Goal: Answer question/provide support: Share knowledge or assist other users

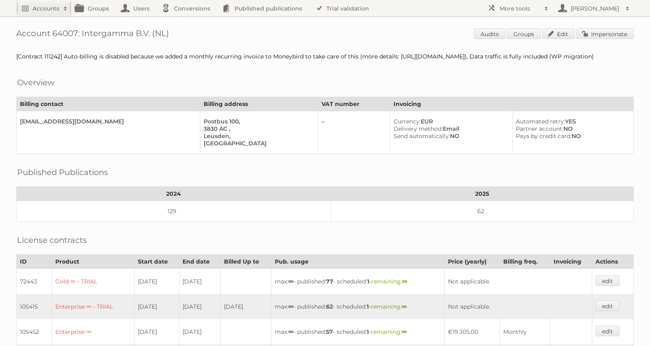
scroll to position [232, 0]
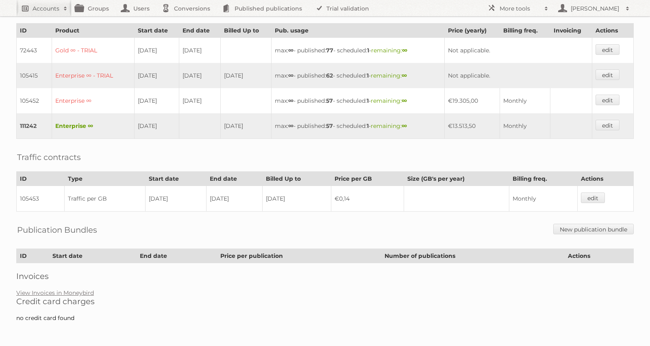
click at [44, 4] on link "Accounts" at bounding box center [43, 8] width 55 height 16
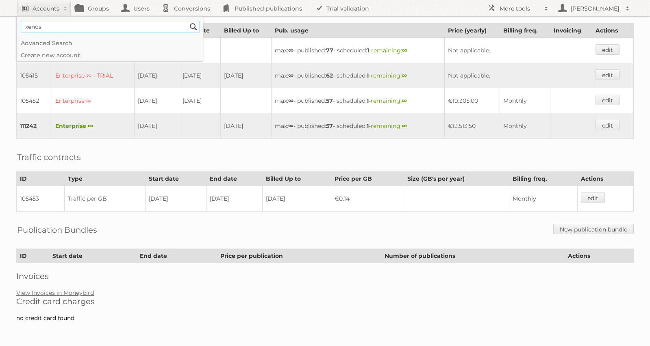
type input"] "xenos"
click at [187, 21] on input "Search" at bounding box center [193, 27] width 12 height 12
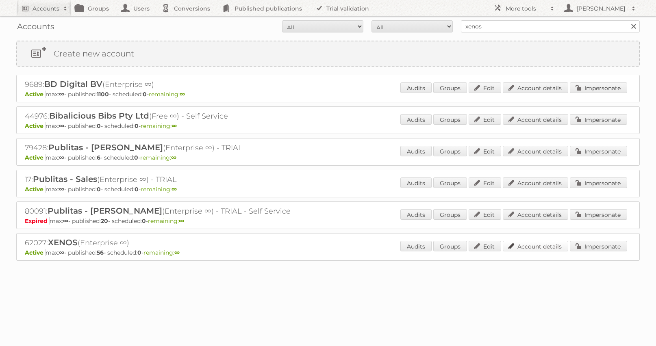
click at [547, 245] on link "Account details" at bounding box center [535, 246] width 65 height 11
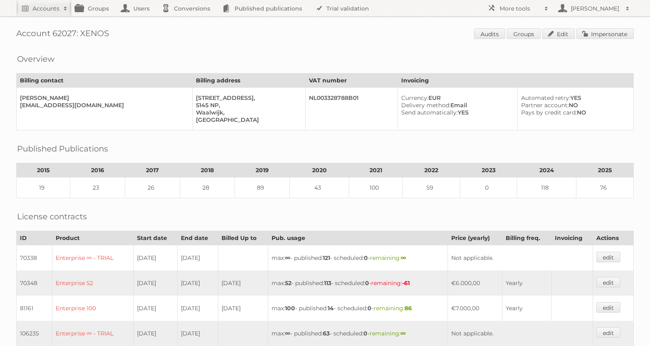
scroll to position [334, 0]
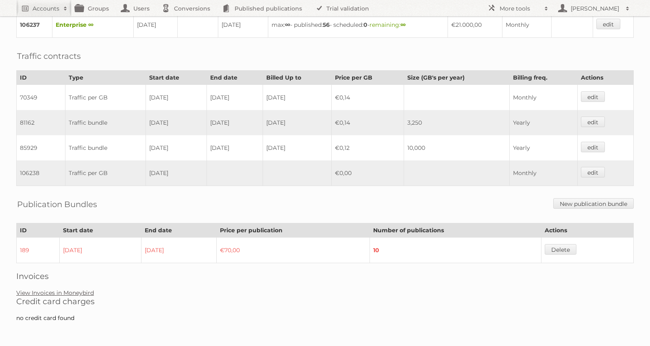
click at [64, 292] on link "View Invoices in Moneybird" at bounding box center [55, 293] width 78 height 7
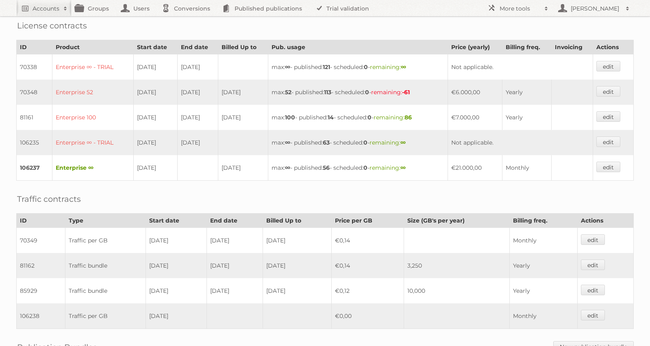
scroll to position [0, 0]
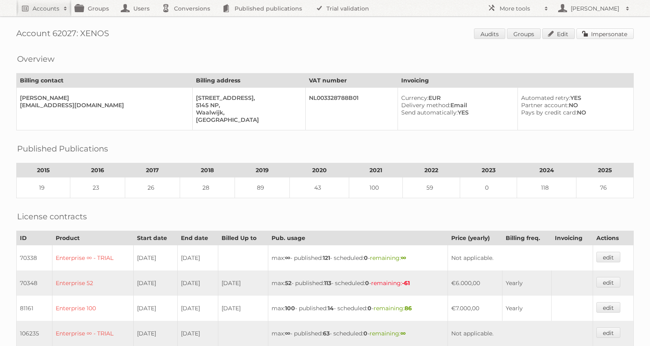
click at [620, 31] on link "Impersonate" at bounding box center [605, 33] width 57 height 11
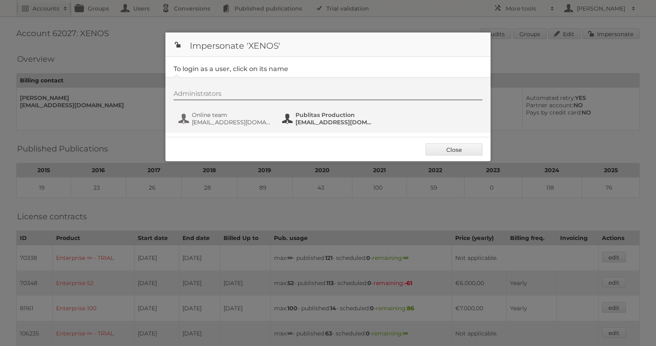
click at [300, 117] on span "Publitas Production" at bounding box center [335, 114] width 79 height 7
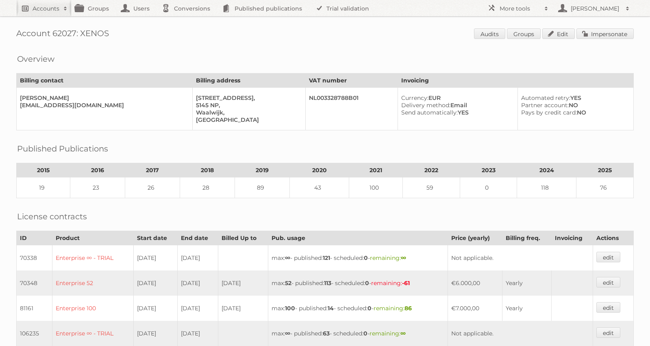
click at [35, 10] on h2 "Accounts" at bounding box center [46, 8] width 27 height 8
type input"] "toychamp"
click at [187, 21] on input "Search" at bounding box center [193, 27] width 12 height 12
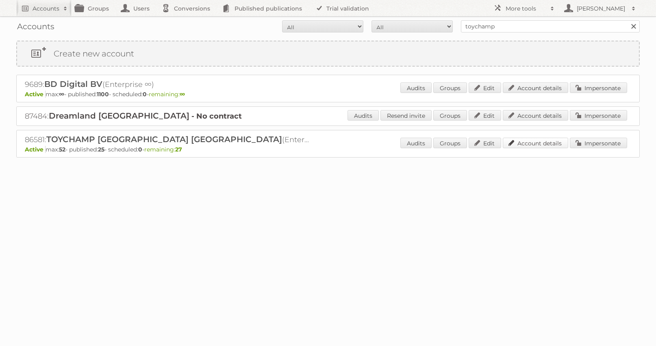
click at [537, 142] on link "Account details" at bounding box center [535, 143] width 65 height 11
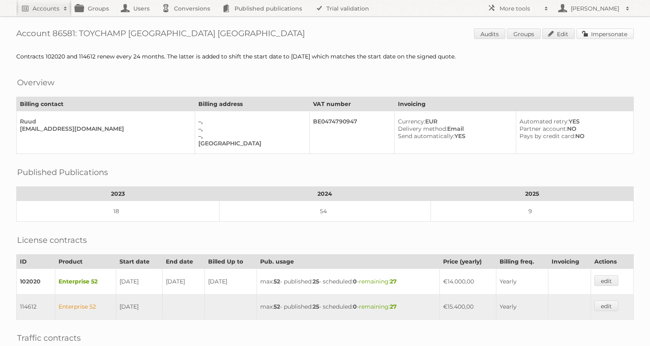
click at [610, 37] on link "Impersonate" at bounding box center [605, 33] width 57 height 11
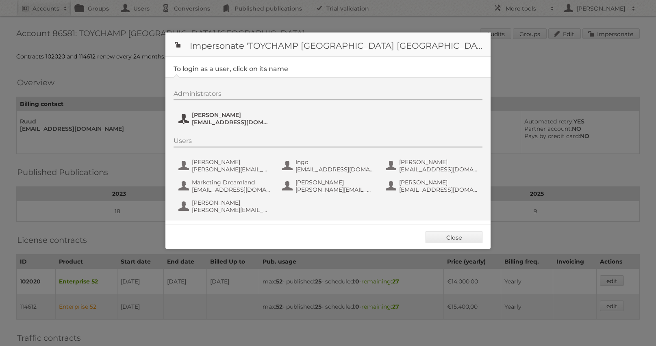
click at [213, 121] on span "ruud@toychamp.be" at bounding box center [231, 122] width 79 height 7
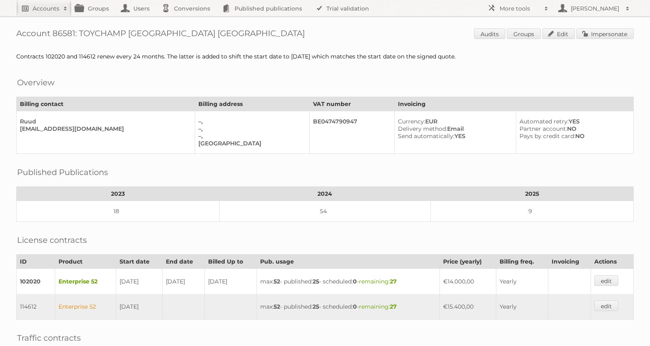
click at [41, 4] on h2 "Accounts" at bounding box center [46, 8] width 27 height 8
type input"] "hoogvliet"
click at [187, 21] on input "Search" at bounding box center [193, 27] width 12 height 12
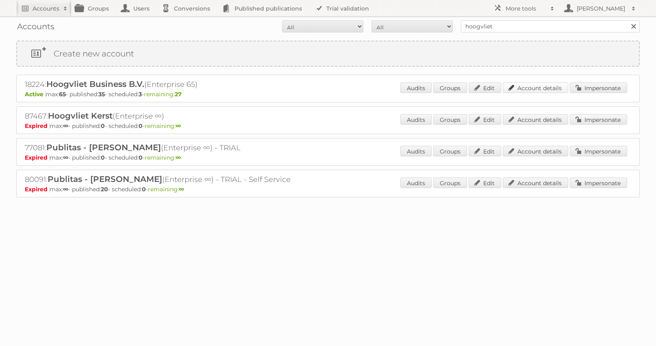
click at [540, 91] on link "Account details" at bounding box center [535, 88] width 65 height 11
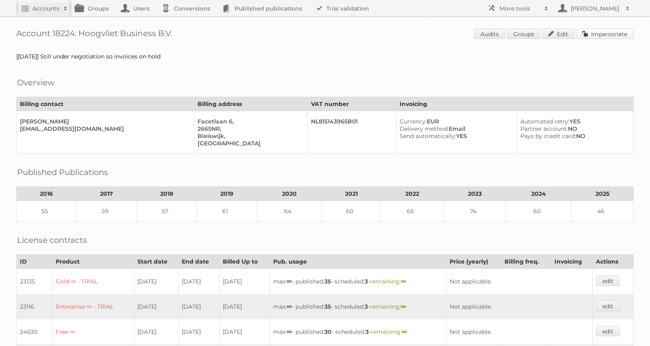
click at [599, 33] on link "Impersonate" at bounding box center [605, 33] width 57 height 11
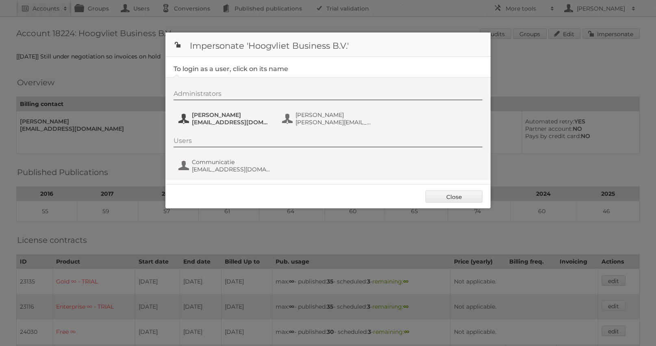
click at [235, 121] on span "frenky.luijten@hoogvliet.com" at bounding box center [231, 122] width 79 height 7
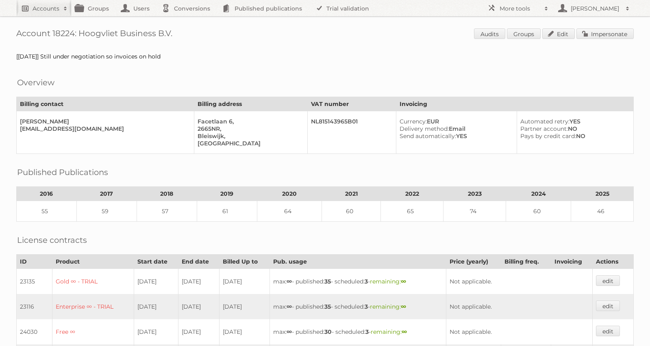
click at [50, 8] on h2 "Accounts" at bounding box center [46, 8] width 27 height 8
type input"] "gamma belgie"
click at [187, 21] on input "Search" at bounding box center [193, 27] width 12 height 12
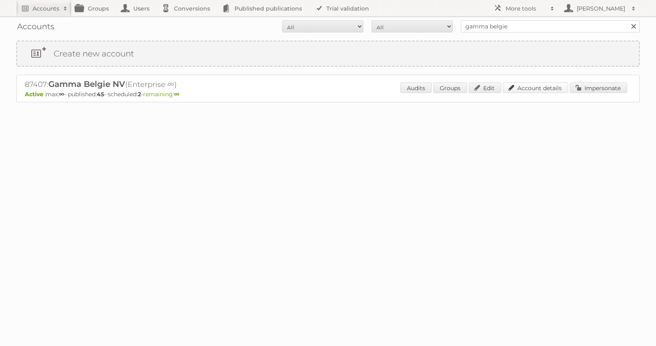
click at [546, 88] on link "Account details" at bounding box center [535, 88] width 65 height 11
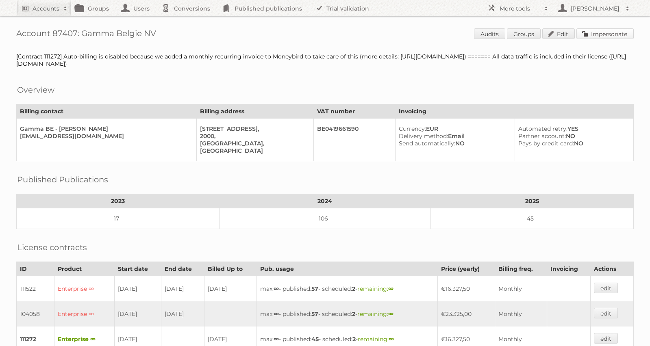
click at [609, 30] on link "Impersonate" at bounding box center [605, 33] width 57 height 11
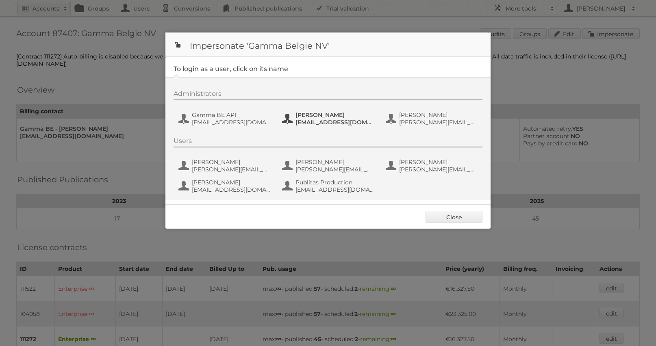
click at [334, 118] on span "[PERSON_NAME]" at bounding box center [335, 114] width 79 height 7
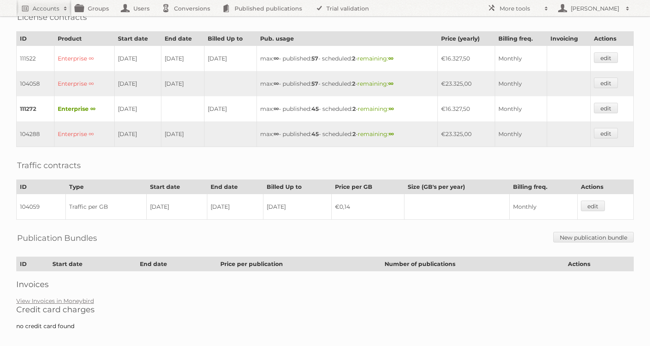
scroll to position [239, 0]
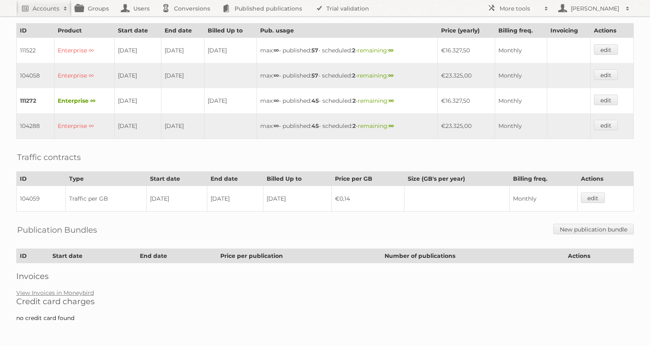
click at [56, 297] on h2 "Credit card charges" at bounding box center [325, 302] width 618 height 10
click at [59, 294] on link "View Invoices in Moneybird" at bounding box center [55, 293] width 78 height 7
click at [37, 4] on h2 "Accounts" at bounding box center [46, 8] width 27 height 8
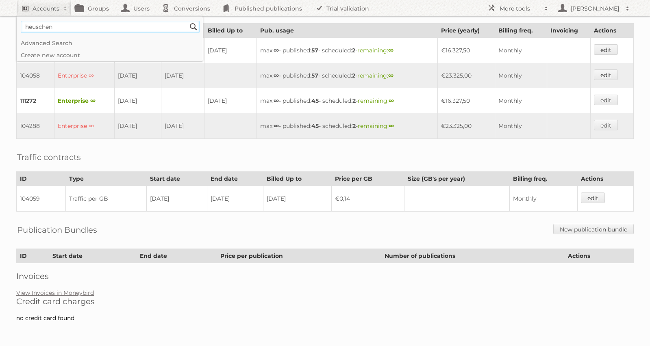
type input"] "heuschen"
click at [187, 21] on input "Search" at bounding box center [193, 27] width 12 height 12
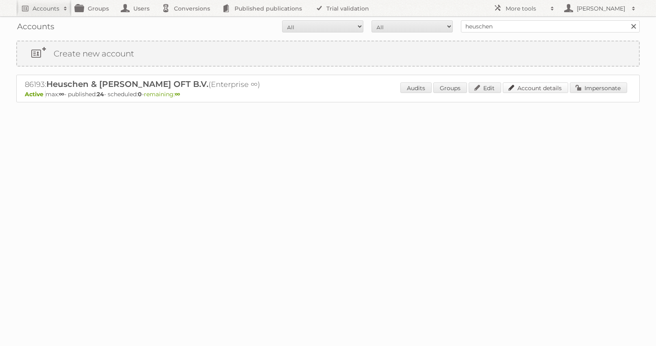
click at [548, 89] on link "Account details" at bounding box center [535, 88] width 65 height 11
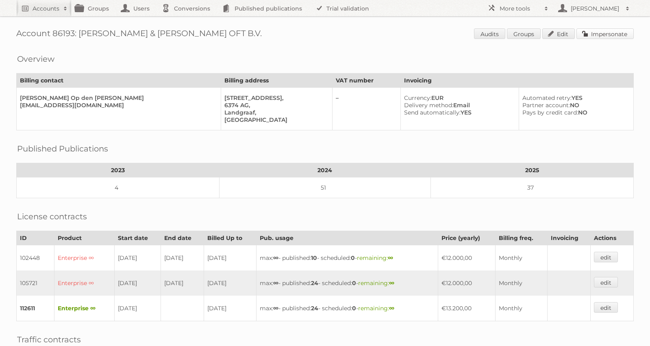
click at [591, 36] on link "Impersonate" at bounding box center [605, 33] width 57 height 11
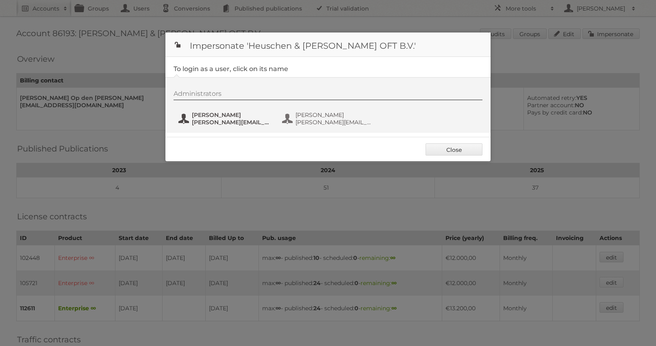
click at [224, 124] on span "D.Wijnberg@heuschenschrouff.com" at bounding box center [231, 122] width 79 height 7
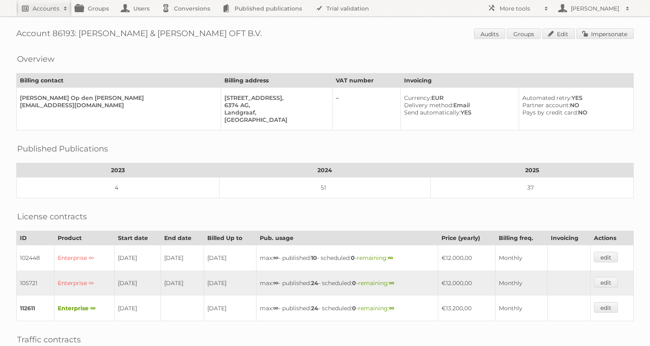
click at [46, 10] on h2 "Accounts" at bounding box center [46, 8] width 27 height 8
type input"] "nettorama"
click at [187, 21] on input "Search" at bounding box center [193, 27] width 12 height 12
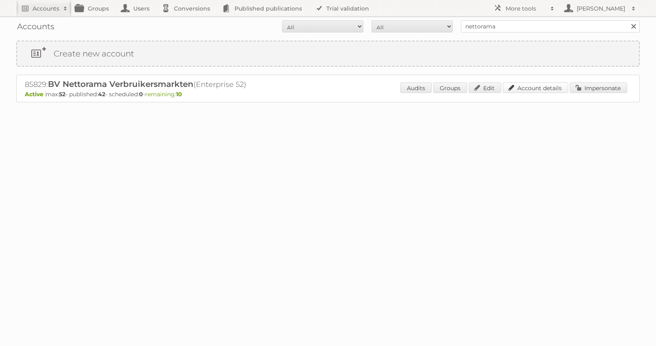
click at [550, 91] on link "Account details" at bounding box center [535, 88] width 65 height 11
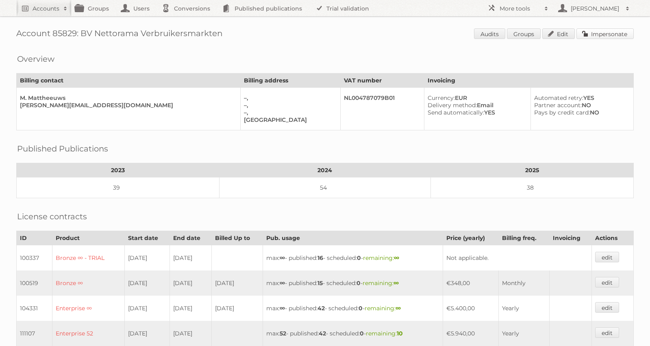
click at [597, 37] on link "Impersonate" at bounding box center [605, 33] width 57 height 11
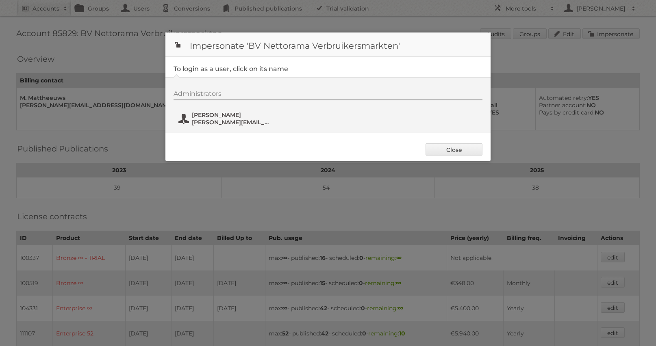
click at [221, 116] on span "[PERSON_NAME]" at bounding box center [231, 114] width 79 height 7
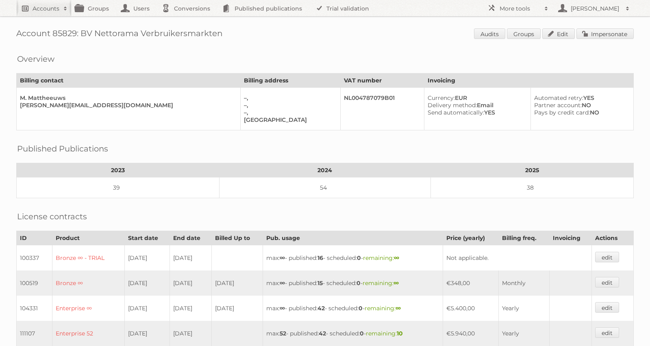
click at [59, 11] on span at bounding box center [65, 8] width 12 height 8
type input"] "scapino"
click at [187, 21] on input "Search" at bounding box center [193, 27] width 12 height 12
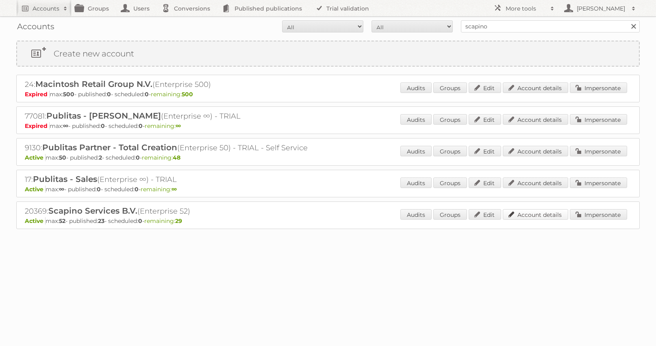
click at [524, 213] on link "Account details" at bounding box center [535, 214] width 65 height 11
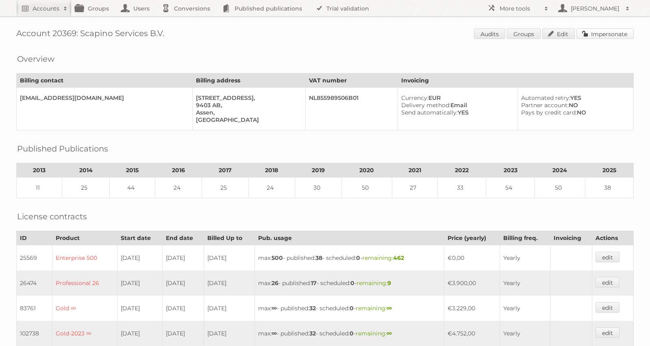
click at [600, 34] on link "Impersonate" at bounding box center [605, 33] width 57 height 11
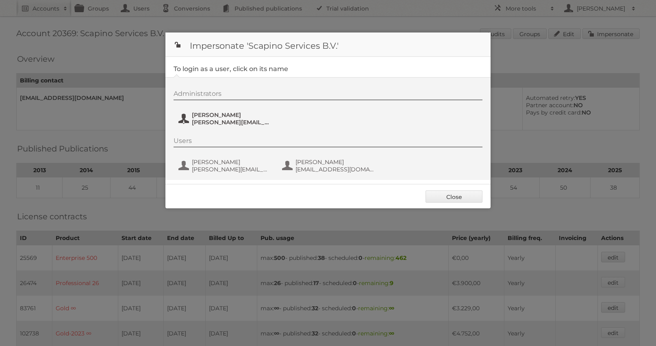
click at [227, 115] on span "Iris Kamminga" at bounding box center [231, 114] width 79 height 7
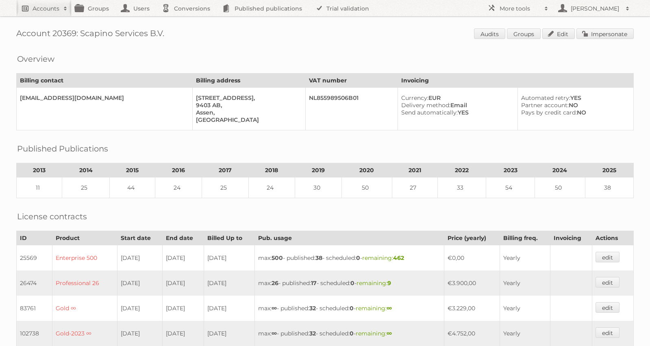
click at [44, 4] on h2 "Accounts" at bounding box center [46, 8] width 27 height 8
type input"] "gamma"
click at [187, 21] on input "Search" at bounding box center [193, 27] width 12 height 12
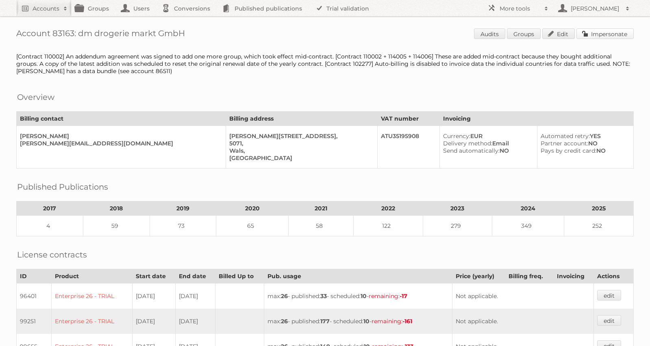
click at [595, 35] on link "Impersonate" at bounding box center [605, 33] width 57 height 11
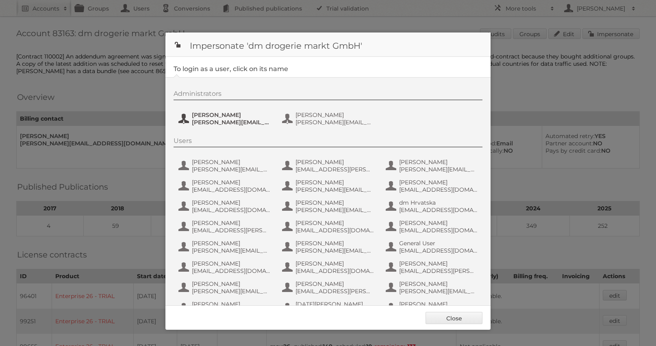
click at [213, 125] on span "Kristina.Kaefer@dm.at" at bounding box center [231, 122] width 79 height 7
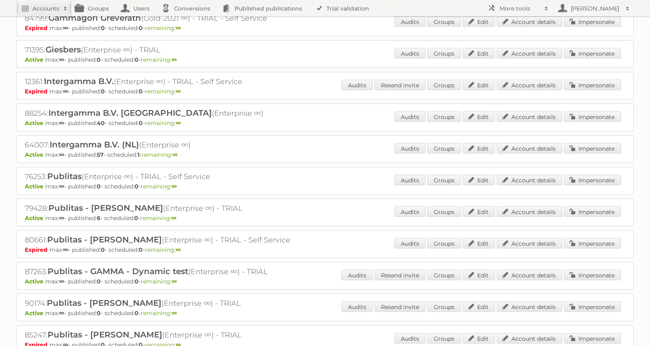
scroll to position [142, 0]
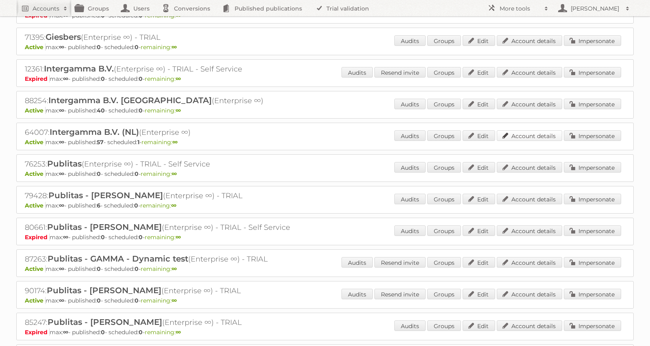
click at [531, 136] on link "Account details" at bounding box center [529, 136] width 65 height 11
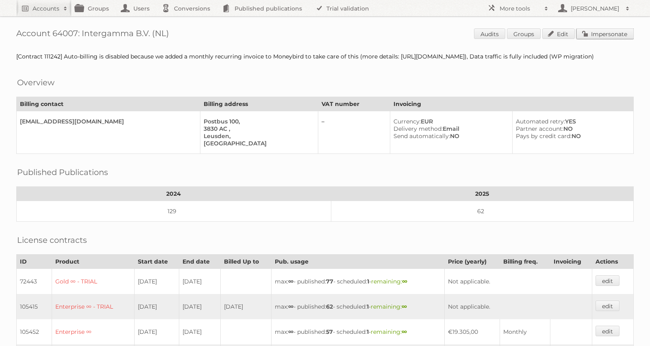
drag, startPoint x: 606, startPoint y: 39, endPoint x: 589, endPoint y: 40, distance: 17.2
click at [606, 39] on link "Impersonate" at bounding box center [605, 33] width 57 height 11
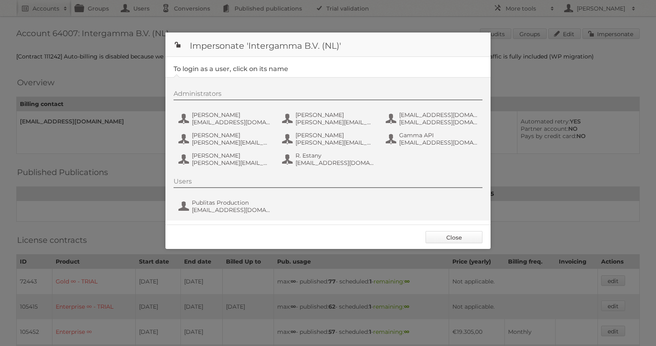
click at [457, 239] on link "Close" at bounding box center [454, 237] width 57 height 12
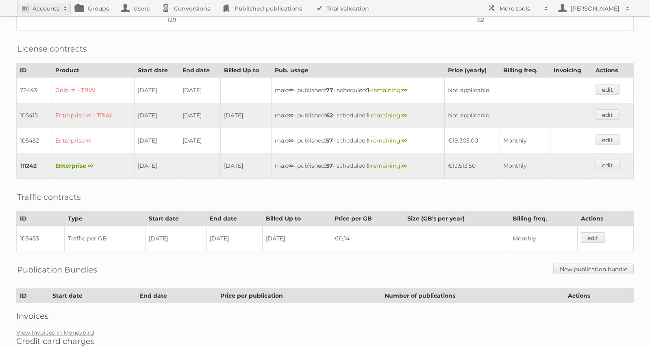
scroll to position [239, 0]
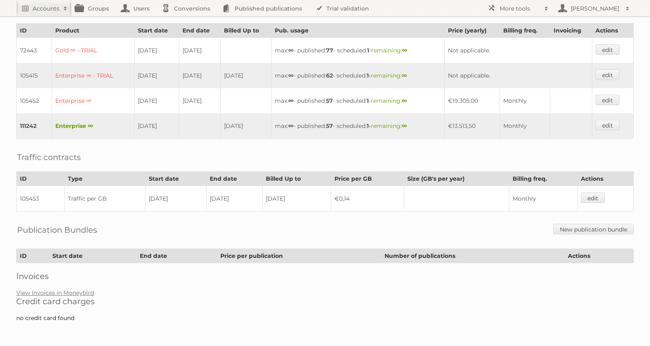
click at [76, 297] on h2 "Credit card charges" at bounding box center [325, 302] width 618 height 10
click at [76, 295] on link "View Invoices in Moneybird" at bounding box center [55, 293] width 78 height 7
click at [44, 7] on h2 "Accounts" at bounding box center [46, 8] width 27 height 8
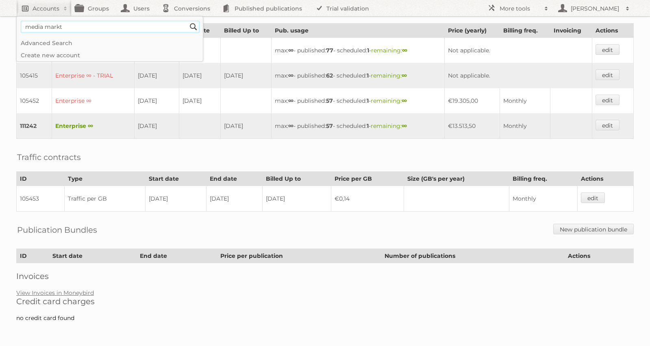
type input"] "media markt"
click at [187, 21] on input "Search" at bounding box center [193, 27] width 12 height 12
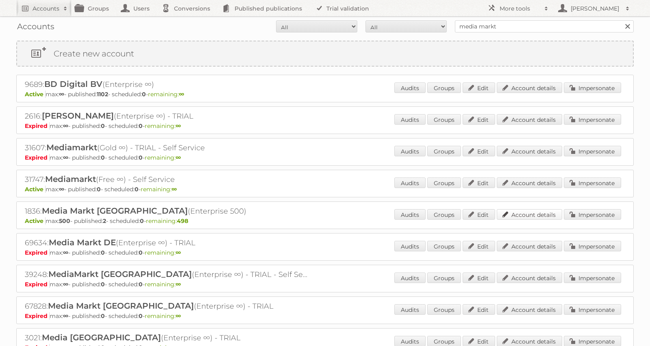
click at [535, 211] on link "Account details" at bounding box center [529, 214] width 65 height 11
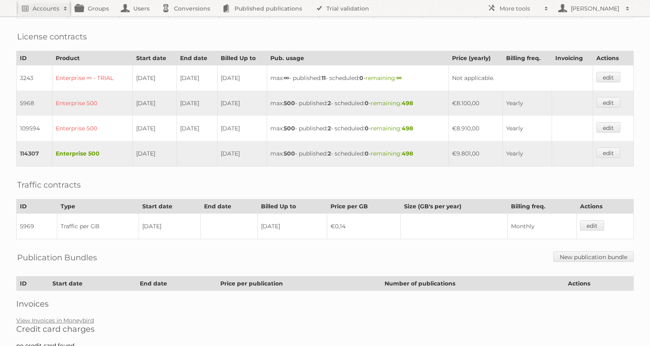
scroll to position [231, 0]
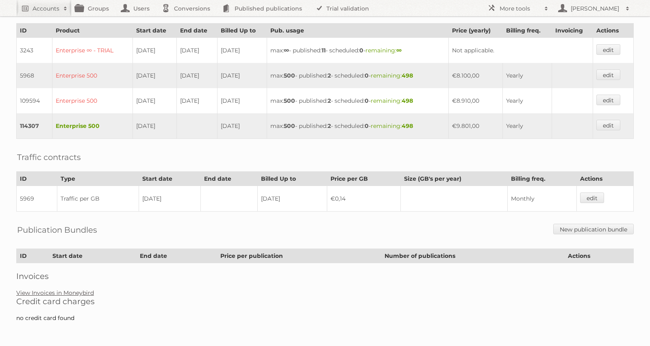
click at [76, 292] on link "View Invoices in Moneybird" at bounding box center [55, 293] width 78 height 7
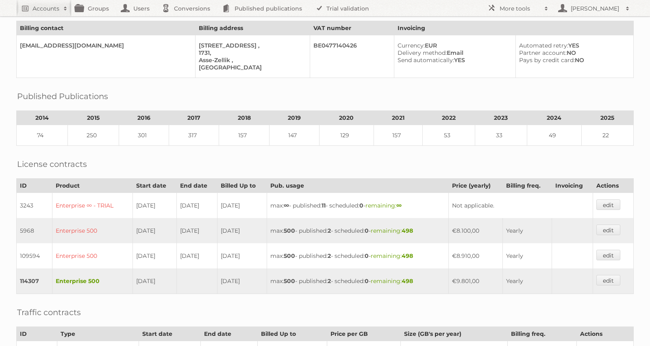
scroll to position [0, 0]
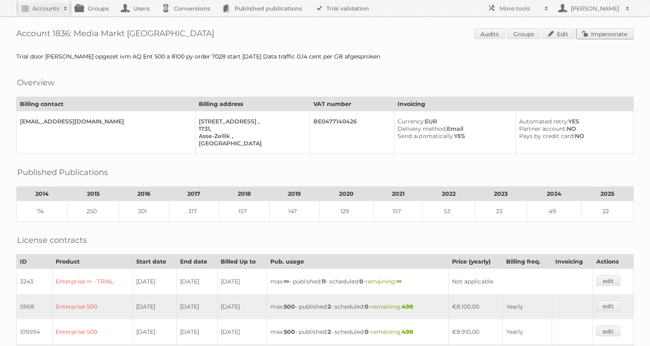
click at [618, 31] on link "Impersonate" at bounding box center [605, 33] width 57 height 11
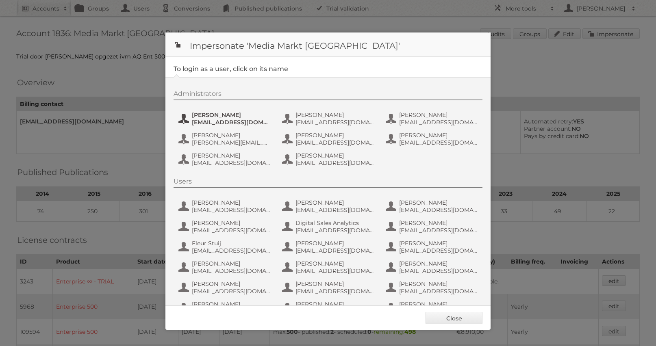
click at [224, 122] on span "bernardc@media-saturn.com" at bounding box center [231, 122] width 79 height 7
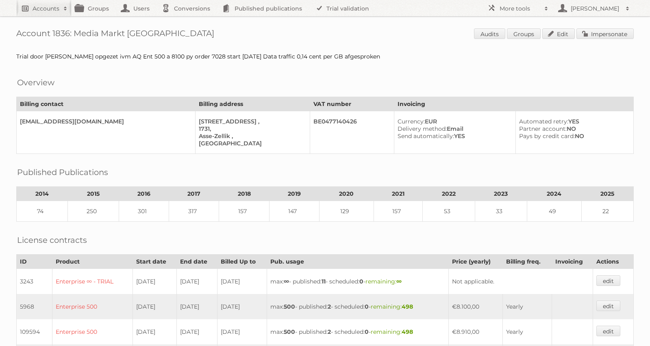
click at [43, 9] on h2 "Accounts" at bounding box center [46, 8] width 27 height 8
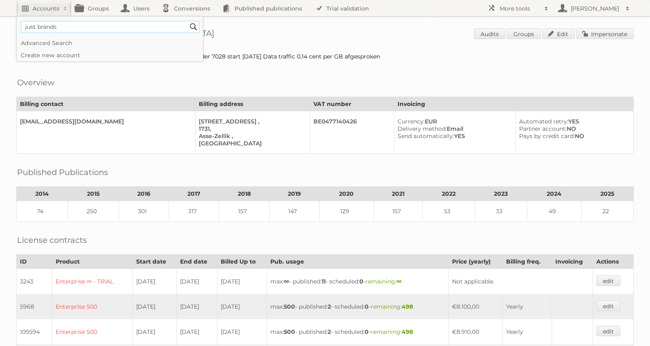
type input"] "just brands"
click at [187, 21] on input "Search" at bounding box center [193, 27] width 12 height 12
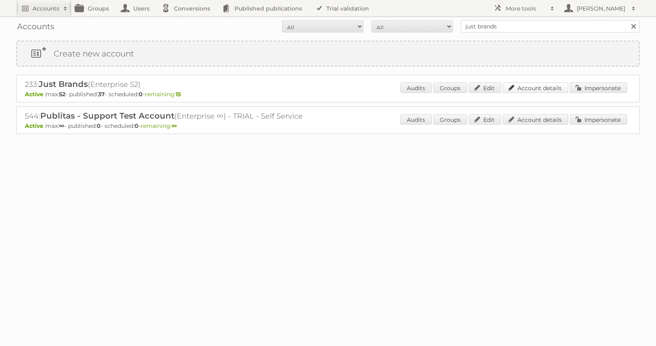
click at [513, 91] on link "Account details" at bounding box center [535, 88] width 65 height 11
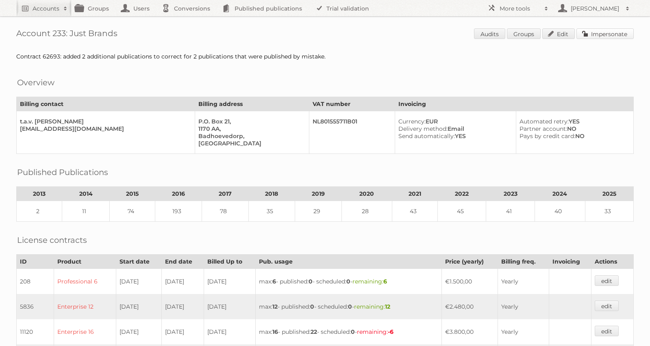
click at [607, 37] on link "Impersonate" at bounding box center [605, 33] width 57 height 11
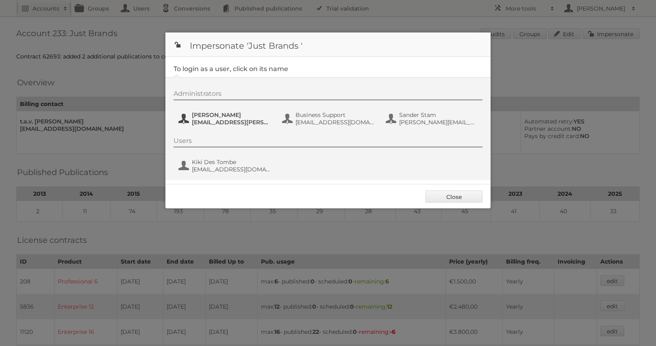
click at [238, 115] on span "[PERSON_NAME]" at bounding box center [231, 114] width 79 height 7
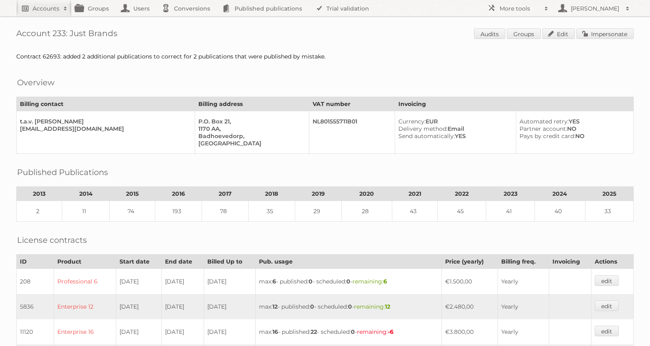
click at [36, 9] on h2 "Accounts" at bounding box center [46, 8] width 27 height 8
type input"] "[PERSON_NAME]"
click at [187, 21] on input "Search" at bounding box center [193, 27] width 12 height 12
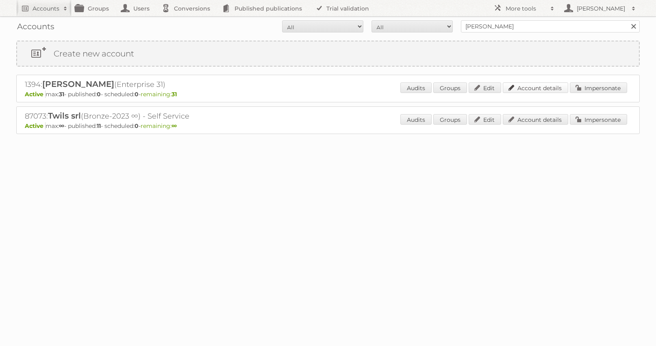
click at [558, 84] on link "Account details" at bounding box center [535, 88] width 65 height 11
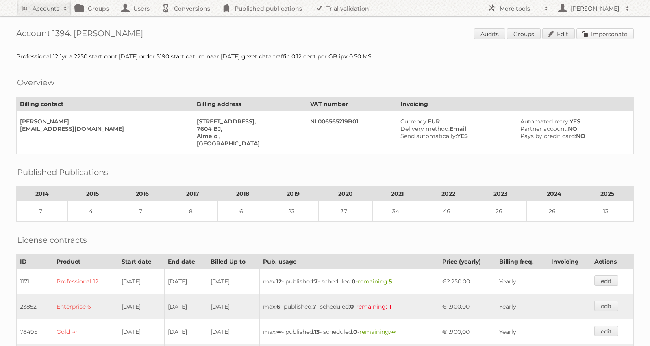
click at [606, 37] on link "Impersonate" at bounding box center [605, 33] width 57 height 11
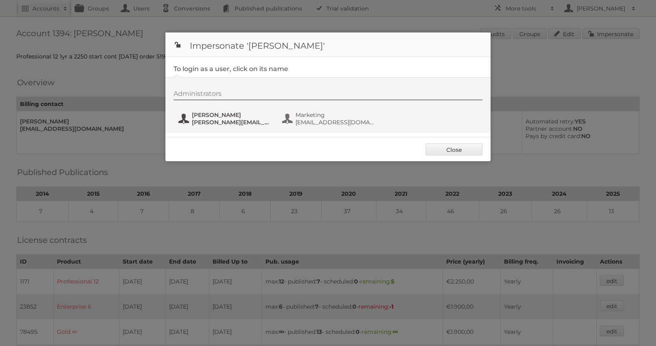
click at [207, 120] on span "[PERSON_NAME][EMAIL_ADDRESS][DOMAIN_NAME]" at bounding box center [231, 122] width 79 height 7
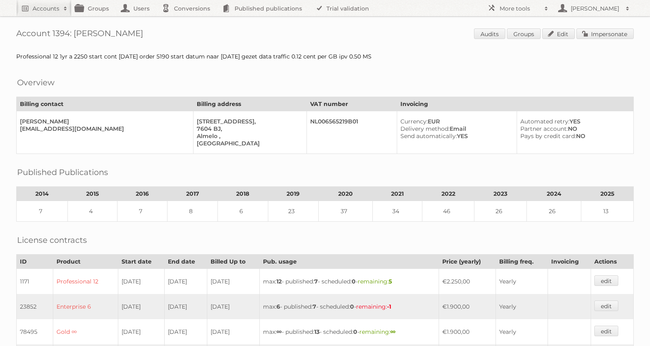
click at [606, 37] on link "Impersonate" at bounding box center [605, 33] width 57 height 11
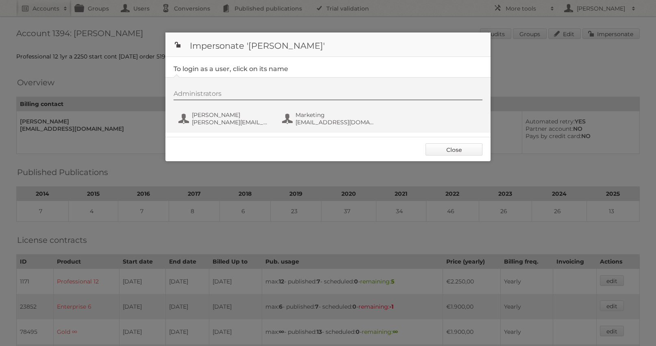
click at [468, 151] on link "Close" at bounding box center [454, 150] width 57 height 12
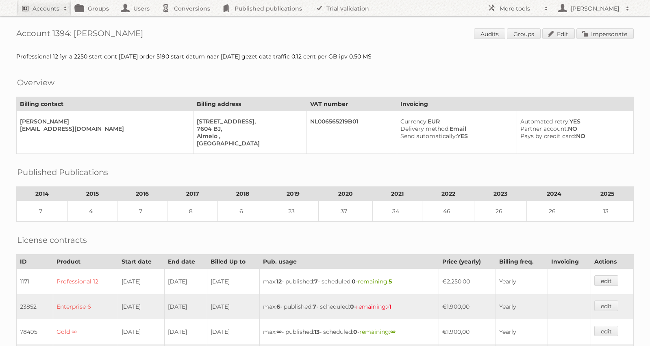
click at [56, 8] on h2 "Accounts" at bounding box center [46, 8] width 27 height 8
type input"] "gamma"
click at [187, 21] on input "Search" at bounding box center [193, 27] width 12 height 12
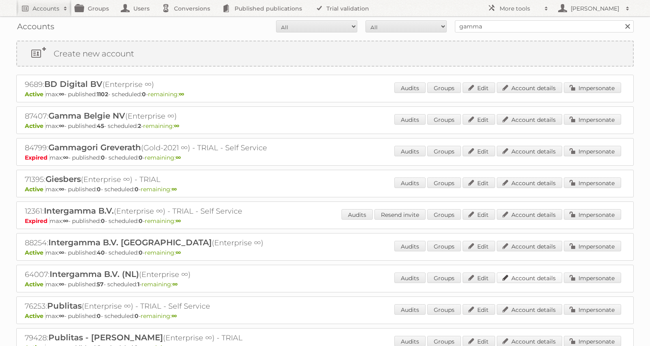
click at [523, 280] on link "Account details" at bounding box center [529, 278] width 65 height 11
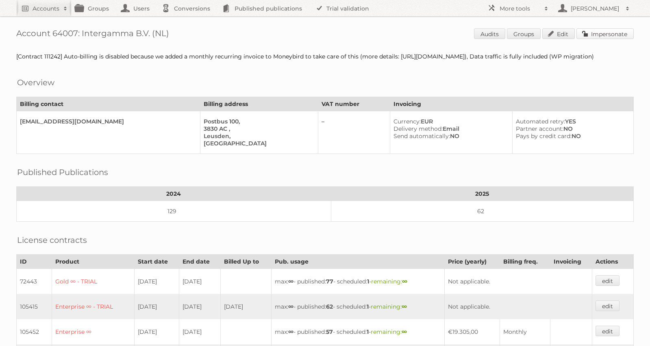
click at [592, 32] on link "Impersonate" at bounding box center [605, 33] width 57 height 11
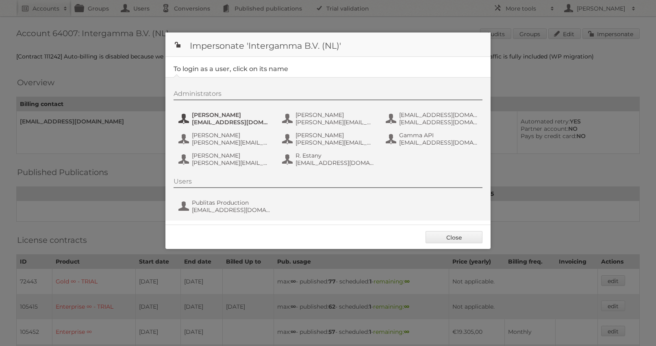
click at [249, 124] on span "d.overmars@intergamma.nl" at bounding box center [231, 122] width 79 height 7
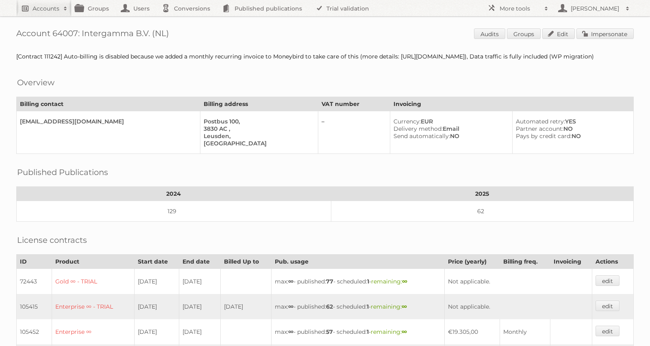
click at [49, 3] on link "Accounts" at bounding box center [43, 8] width 55 height 16
type input"] "oger"
click at [187, 21] on input "Search" at bounding box center [193, 27] width 12 height 12
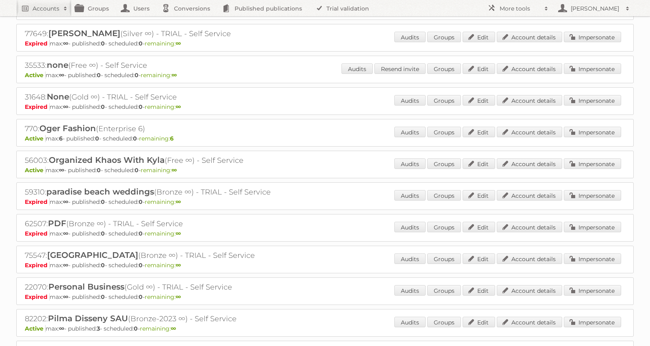
scroll to position [2801, 0]
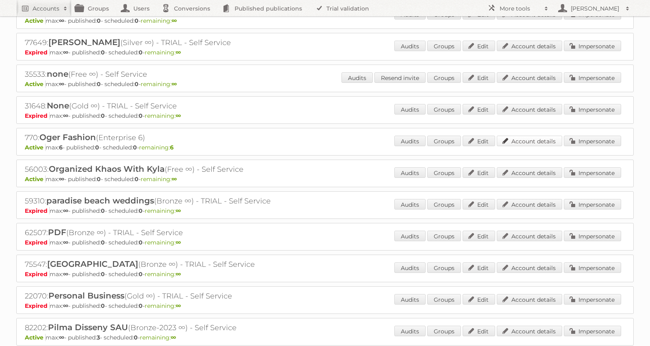
click at [547, 145] on link "Account details" at bounding box center [529, 141] width 65 height 11
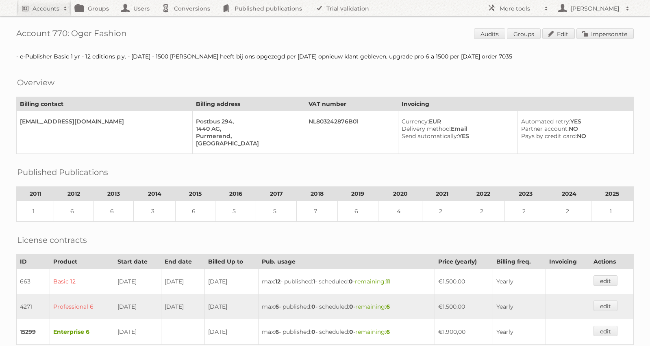
click at [174, 65] on div "Account 770: Oger Fashion Audits Groups Edit Impersonate - e-Publisher Basic 1 …" at bounding box center [325, 293] width 650 height 587
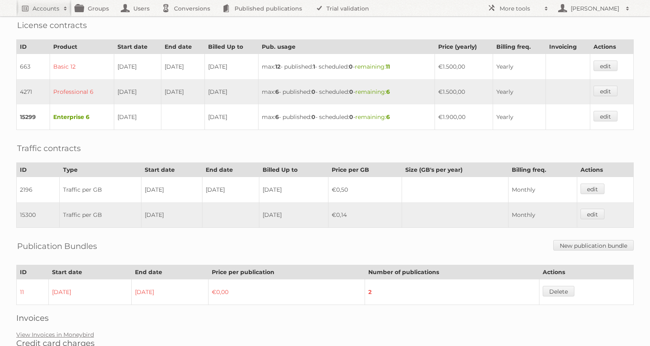
scroll to position [214, 0]
